Goal: Task Accomplishment & Management: Manage account settings

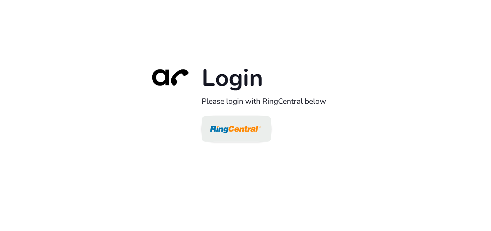
click at [236, 128] on img at bounding box center [235, 130] width 50 height 24
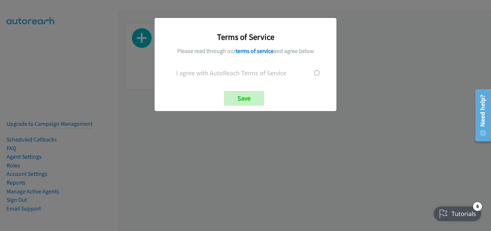
click at [317, 73] on input "checkbox" at bounding box center [317, 73] width 5 height 5
checkbox input "true"
click at [241, 95] on input "Save" at bounding box center [244, 98] width 40 height 15
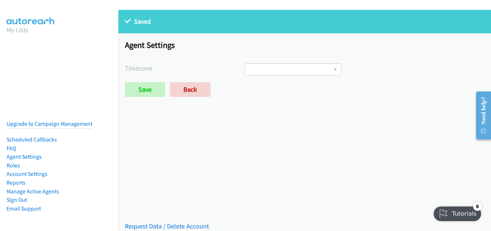
click at [267, 136] on div "Saved Saved Placeholder Agent Settings Timezone International Date Line West Am…" at bounding box center [304, 120] width 373 height 221
click at [48, 190] on link "Manage Active Agents" at bounding box center [33, 191] width 53 height 7
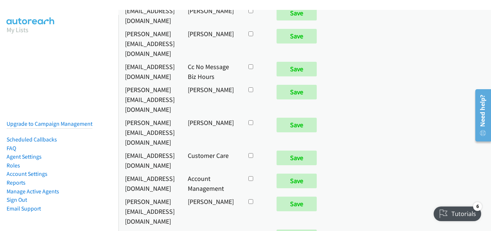
scroll to position [53, 0]
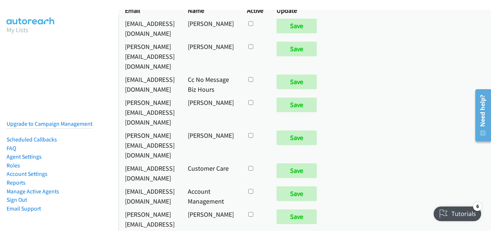
scroll to position [43, 0]
click at [39, 191] on link "Manage Active Agents" at bounding box center [33, 191] width 53 height 7
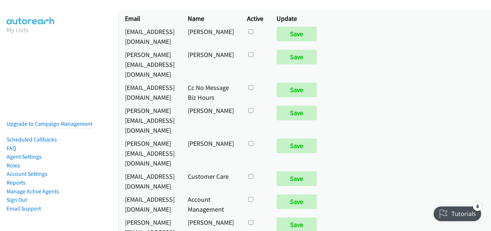
scroll to position [35, 0]
click at [270, 136] on td at bounding box center [255, 152] width 30 height 33
click at [253, 34] on input "checkbox" at bounding box center [250, 31] width 5 height 5
checkbox input "true"
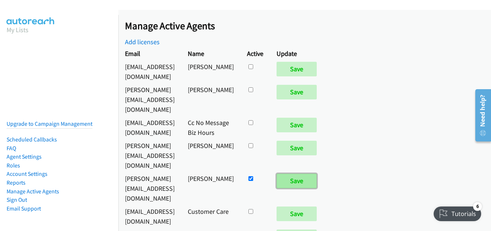
click at [317, 174] on input "Save" at bounding box center [297, 181] width 40 height 15
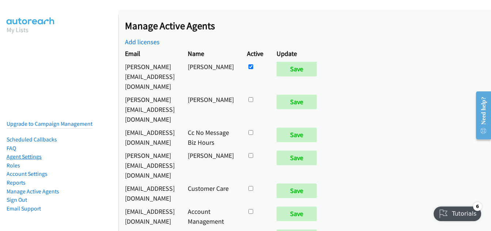
click at [21, 156] on link "Agent Settings" at bounding box center [24, 156] width 35 height 7
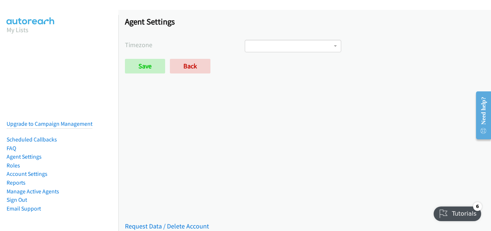
click at [303, 45] on span at bounding box center [293, 46] width 97 height 12
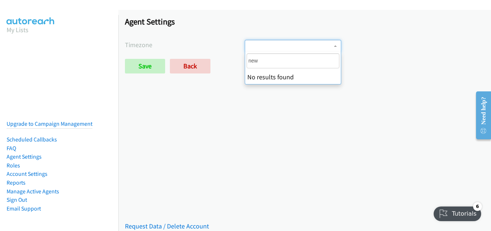
click at [281, 63] on input "new" at bounding box center [293, 60] width 93 height 15
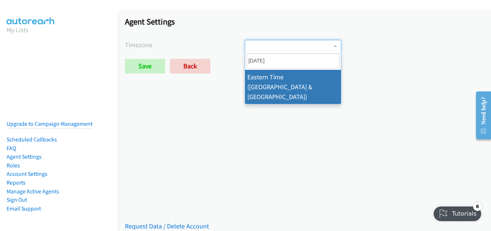
type input "easter"
select select "Eastern Time (US & Canada)"
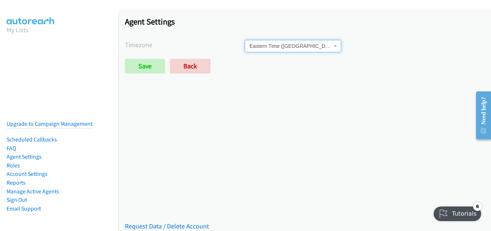
click at [236, 145] on div "Saved Placeholder Agent Settings Timezone International Date Line West American…" at bounding box center [304, 120] width 373 height 221
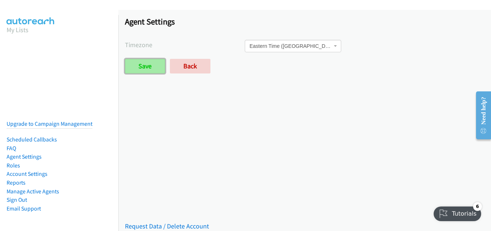
click at [154, 64] on input "Save" at bounding box center [145, 66] width 40 height 15
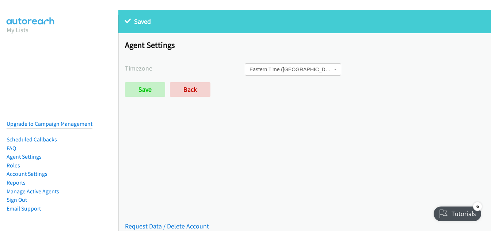
click at [39, 137] on link "Scheduled Callbacks" at bounding box center [32, 139] width 50 height 7
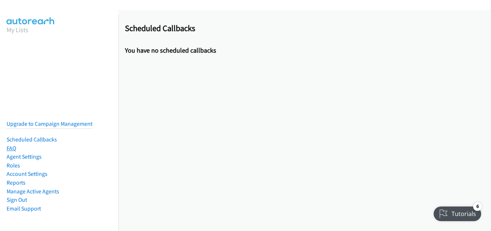
click at [9, 148] on link "FAQ" at bounding box center [11, 148] width 9 height 7
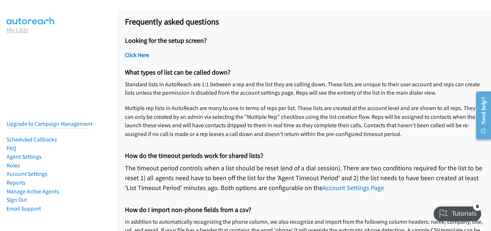
click at [18, 29] on link "My Lists" at bounding box center [18, 30] width 22 height 8
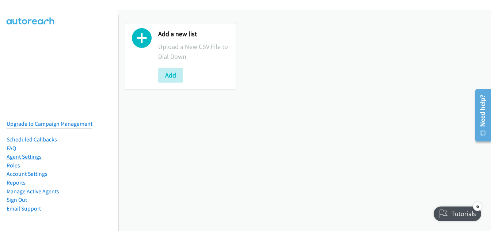
click at [21, 155] on link "Agent Settings" at bounding box center [24, 156] width 35 height 7
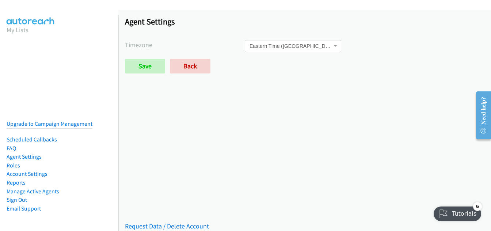
click at [11, 166] on link "Roles" at bounding box center [14, 165] width 14 height 7
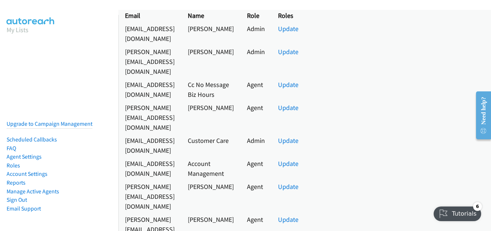
scroll to position [92, 0]
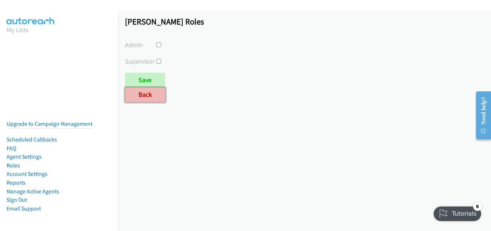
click at [149, 94] on link "Back" at bounding box center [145, 94] width 41 height 15
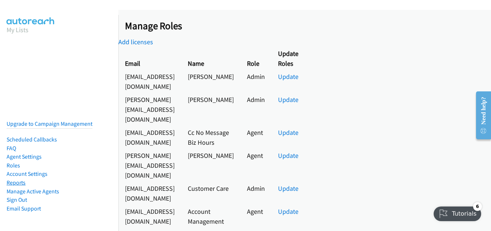
click at [17, 183] on link "Reports" at bounding box center [16, 182] width 19 height 7
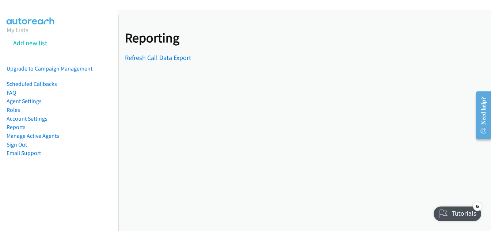
click at [480, 112] on div "Need help?" at bounding box center [484, 111] width 10 height 28
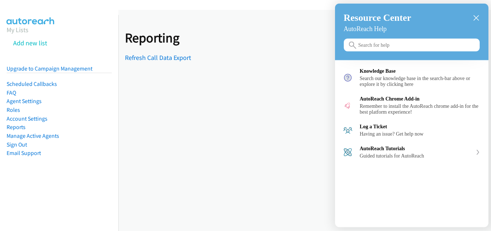
click at [364, 52] on input "Search for help" at bounding box center [412, 45] width 136 height 13
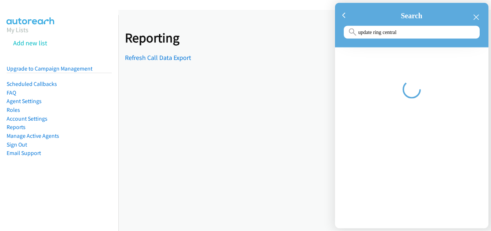
type input "update ring central"
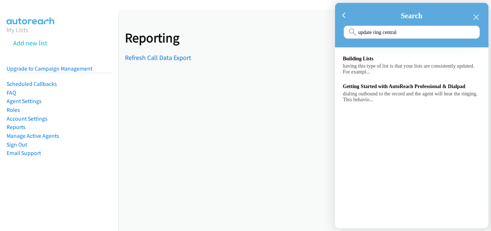
drag, startPoint x: 364, startPoint y: 52, endPoint x: 282, endPoint y: 55, distance: 81.1
click at [362, 52] on div "Building Lists having this type of list is that your lists are consistently upd…" at bounding box center [411, 78] width 153 height 63
click at [122, 154] on div at bounding box center [245, 115] width 491 height 231
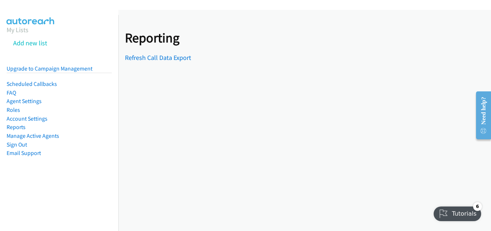
click at [371, 137] on div "Reporting Refresh Call Data Export" at bounding box center [304, 120] width 373 height 221
click at [33, 136] on link "Manage Active Agents" at bounding box center [33, 135] width 53 height 7
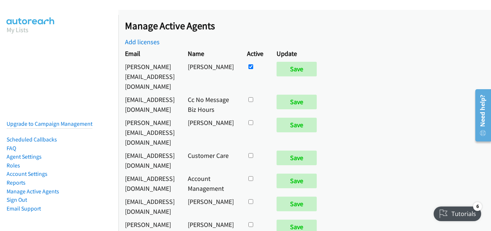
click at [270, 70] on td at bounding box center [255, 76] width 30 height 33
click at [253, 67] on input "checkbox" at bounding box center [250, 66] width 5 height 5
checkbox input "false"
click at [448, 208] on div "Tutorials" at bounding box center [458, 213] width 48 height 15
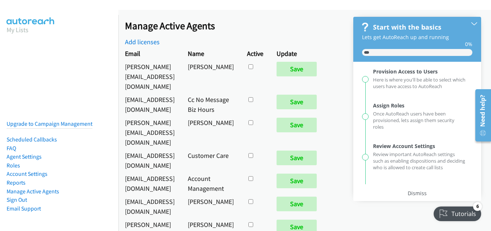
click at [400, 52] on div "Completed 0% of checklist" at bounding box center [417, 52] width 110 height 7
click at [418, 191] on div "Dismiss" at bounding box center [417, 193] width 19 height 7
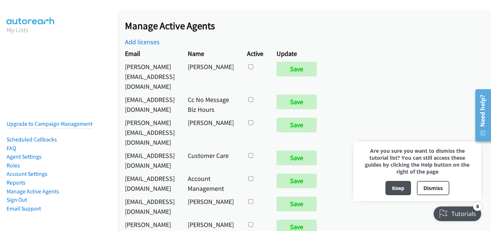
click at [455, 132] on div "Manage Active Agents Add licenses Email Name Active Update denise@bakemeawish.c…" at bounding box center [304, 120] width 373 height 221
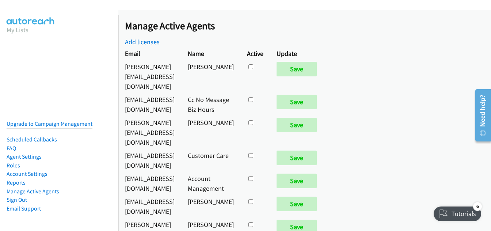
click at [482, 107] on div "Need help?" at bounding box center [483, 111] width 10 height 32
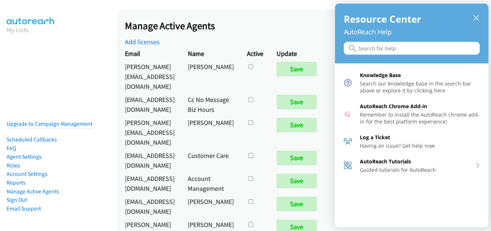
click at [372, 48] on input "Search for help" at bounding box center [412, 48] width 136 height 13
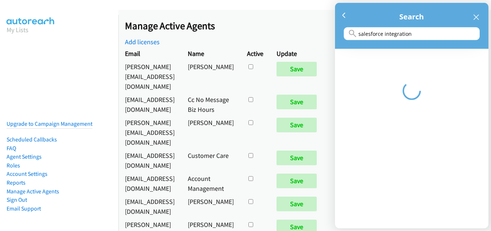
type input "salesforce integration"
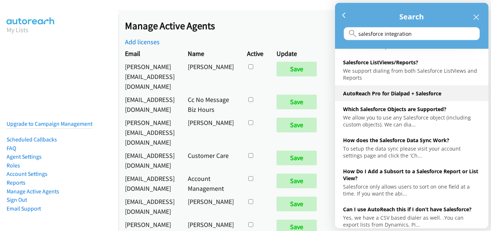
scroll to position [99, 0]
click at [395, 95] on div "AutoReach Pro for Dialpad + Salesforce" at bounding box center [411, 93] width 137 height 7
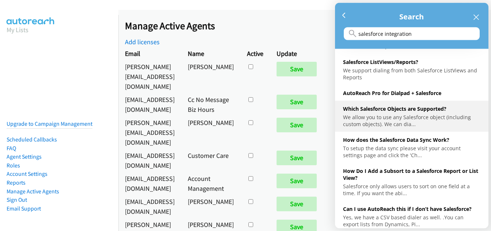
scroll to position [124, 0]
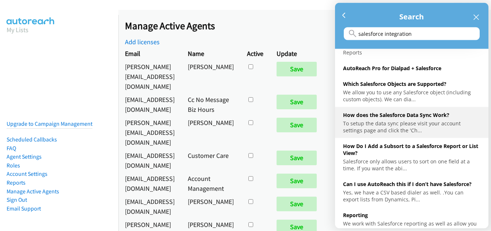
click at [384, 120] on div "To setup the data sync please visit your account settings page and click the 'C…" at bounding box center [411, 127] width 137 height 14
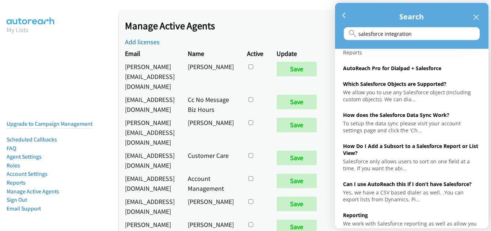
click at [64, 78] on div at bounding box center [245, 115] width 491 height 231
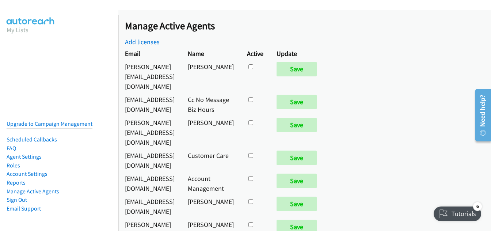
scroll to position [0, 0]
click at [424, 75] on div "Manage Active Agents Add licenses Email Name Active Update denise@bakemeawish.c…" at bounding box center [304, 120] width 373 height 221
click at [18, 174] on link "Account Settings" at bounding box center [27, 173] width 41 height 7
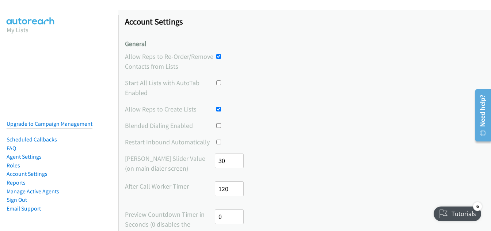
click at [218, 54] on input "checkbox" at bounding box center [218, 56] width 5 height 5
checkbox input "false"
click at [20, 30] on link "My Lists" at bounding box center [18, 30] width 22 height 8
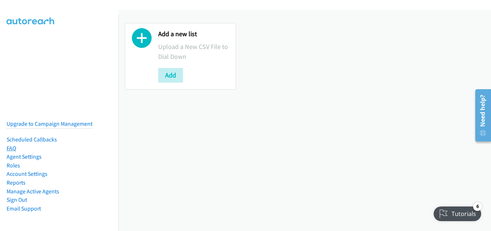
click at [13, 147] on link "FAQ" at bounding box center [11, 148] width 9 height 7
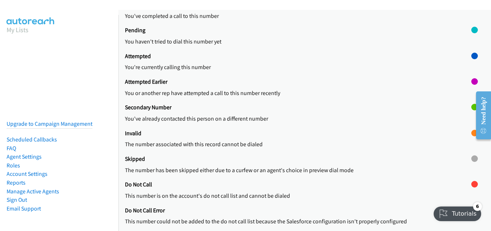
scroll to position [321, 0]
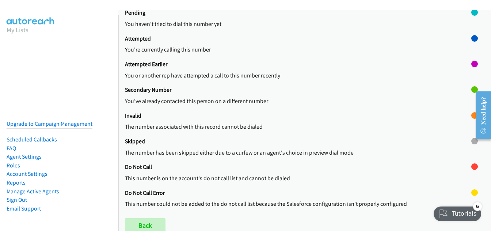
click at [449, 215] on div "Tutorials" at bounding box center [458, 213] width 49 height 15
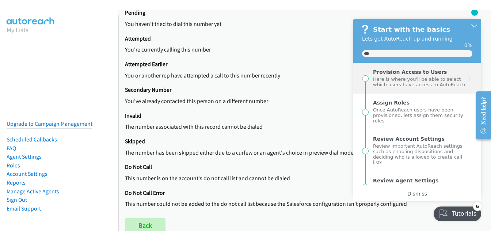
click at [419, 73] on div "Provision Access to Users" at bounding box center [410, 72] width 74 height 6
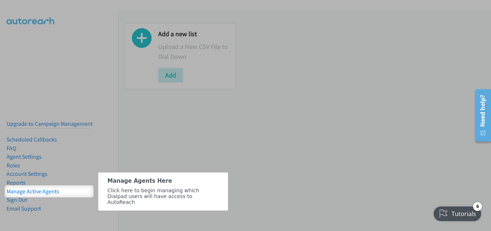
click at [183, 198] on span "Click here to begin managing which Dialpad users will have access to AutoReach" at bounding box center [153, 196] width 92 height 18
click at [203, 201] on div "Click here to begin managing which Dialpad users will have access to AutoReach" at bounding box center [162, 196] width 111 height 18
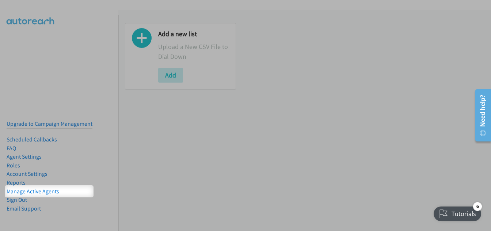
click at [43, 193] on link "Manage Active Agents" at bounding box center [33, 191] width 53 height 7
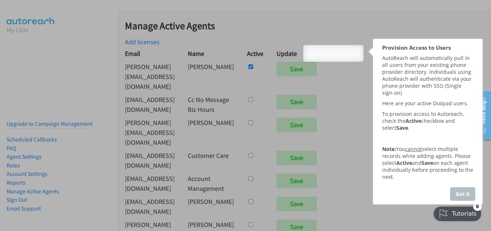
click at [453, 201] on div "Got it" at bounding box center [462, 194] width 25 height 14
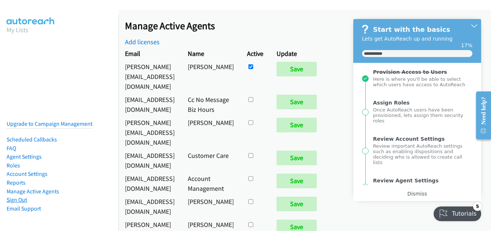
click at [22, 199] on link "Sign Out" at bounding box center [17, 199] width 20 height 7
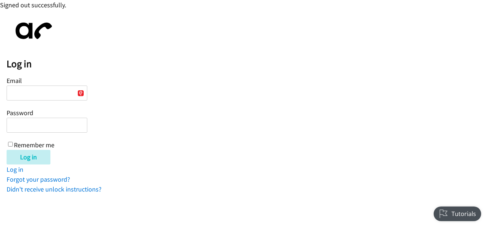
click at [44, 90] on input "Email" at bounding box center [47, 92] width 81 height 15
click at [145, 122] on form "Email Password Remember me Log in" at bounding box center [249, 120] width 484 height 90
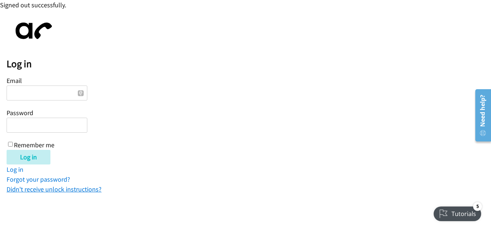
click at [36, 190] on link "Didn't receive unlock instructions?" at bounding box center [54, 189] width 95 height 8
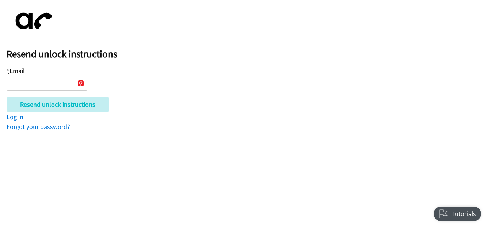
click at [43, 88] on input "* Email" at bounding box center [47, 83] width 81 height 15
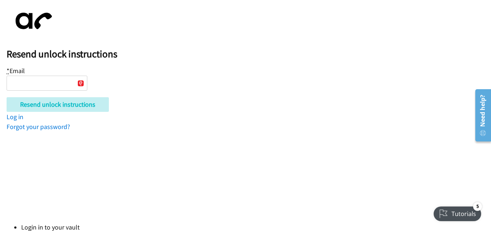
click at [53, 81] on input "* Email" at bounding box center [47, 83] width 81 height 15
click at [479, 108] on div "Need help?" at bounding box center [483, 111] width 10 height 32
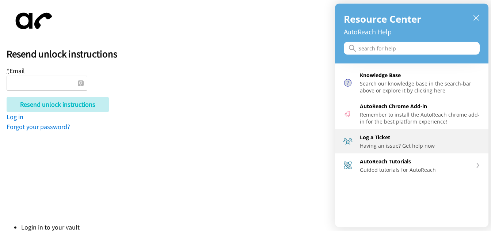
click at [381, 147] on div "Having an issue? Get help now" at bounding box center [420, 145] width 121 height 7
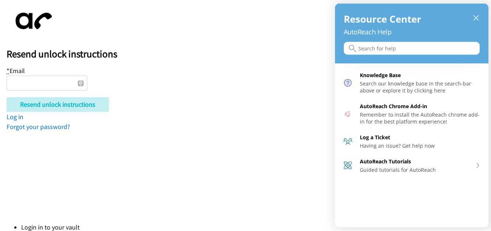
drag, startPoint x: 145, startPoint y: 88, endPoint x: 141, endPoint y: 88, distance: 4.4
click at [145, 88] on div at bounding box center [245, 115] width 491 height 231
